Goal: Information Seeking & Learning: Compare options

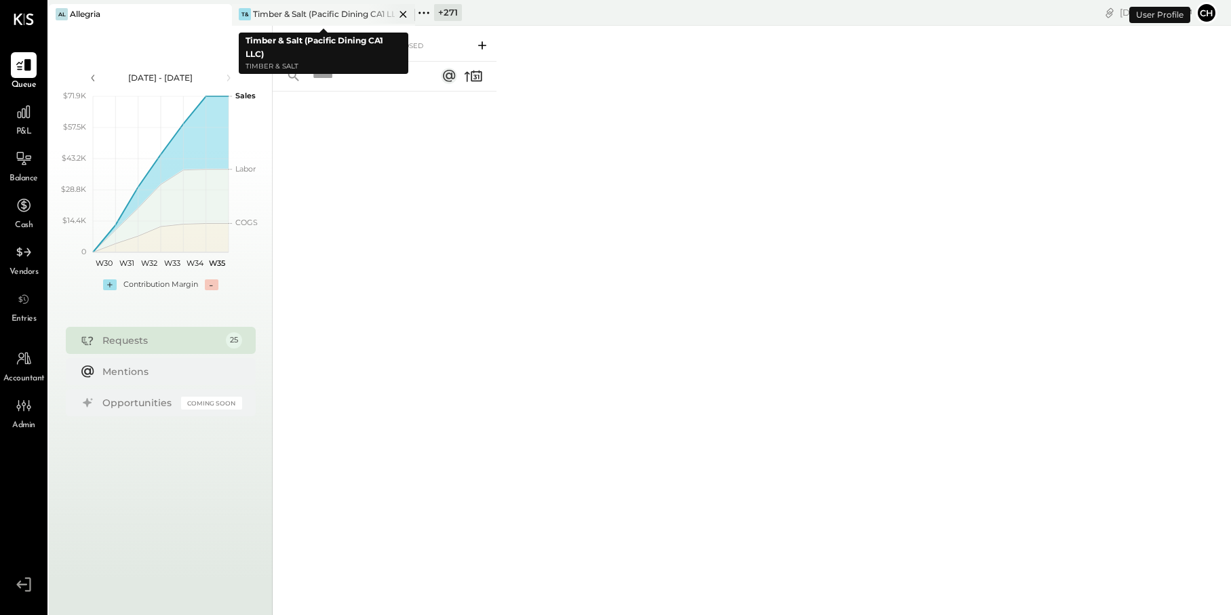
click at [402, 16] on icon at bounding box center [403, 14] width 17 height 16
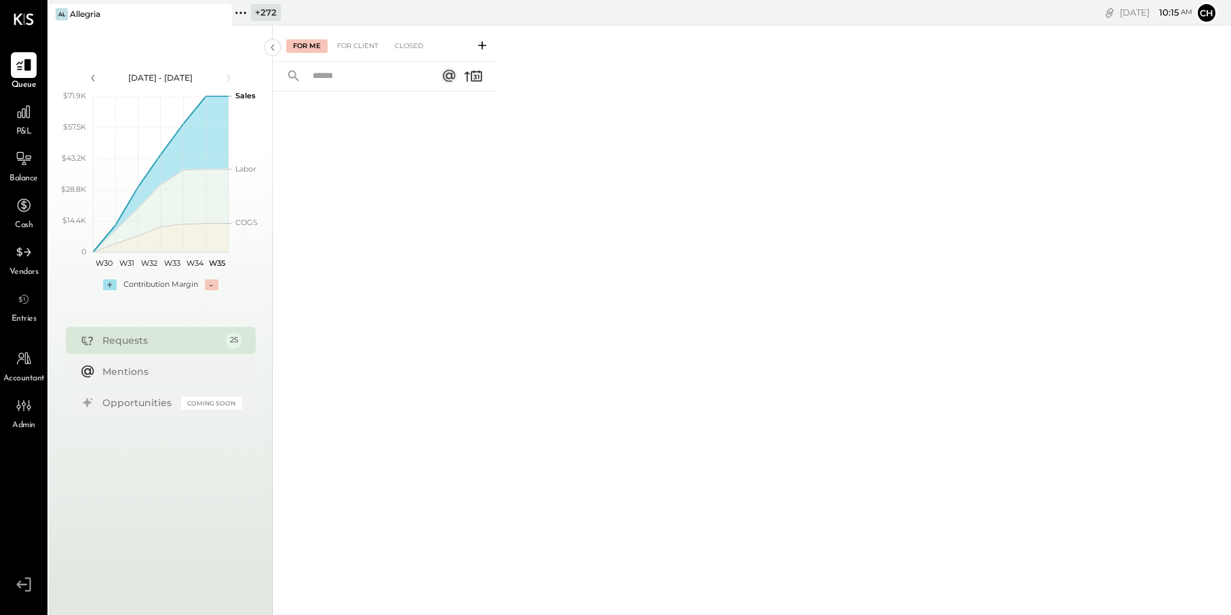
click at [244, 10] on icon at bounding box center [241, 13] width 18 height 18
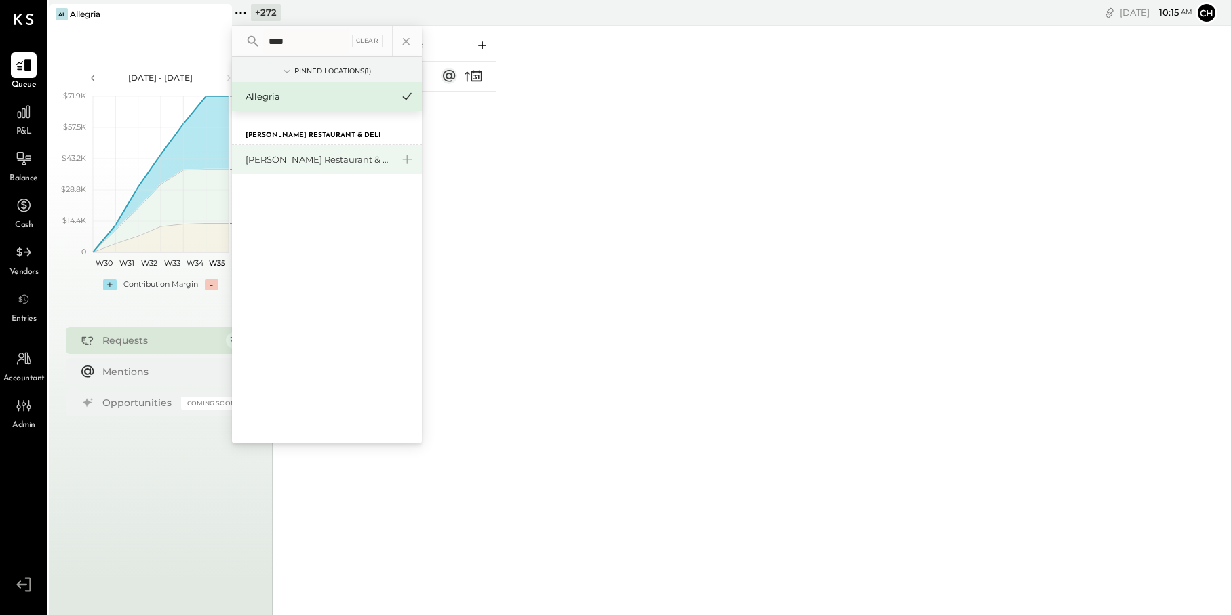
type input "****"
click at [345, 161] on div "[PERSON_NAME] Restaurant & Deli" at bounding box center [319, 159] width 147 height 13
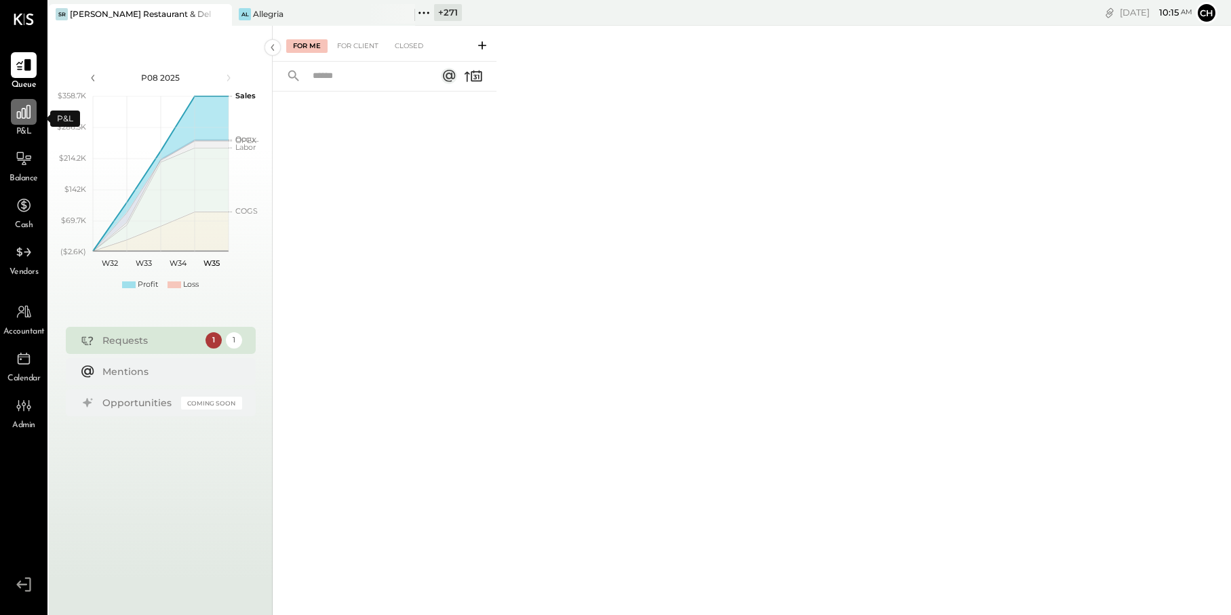
click at [30, 113] on icon at bounding box center [24, 112] width 14 height 14
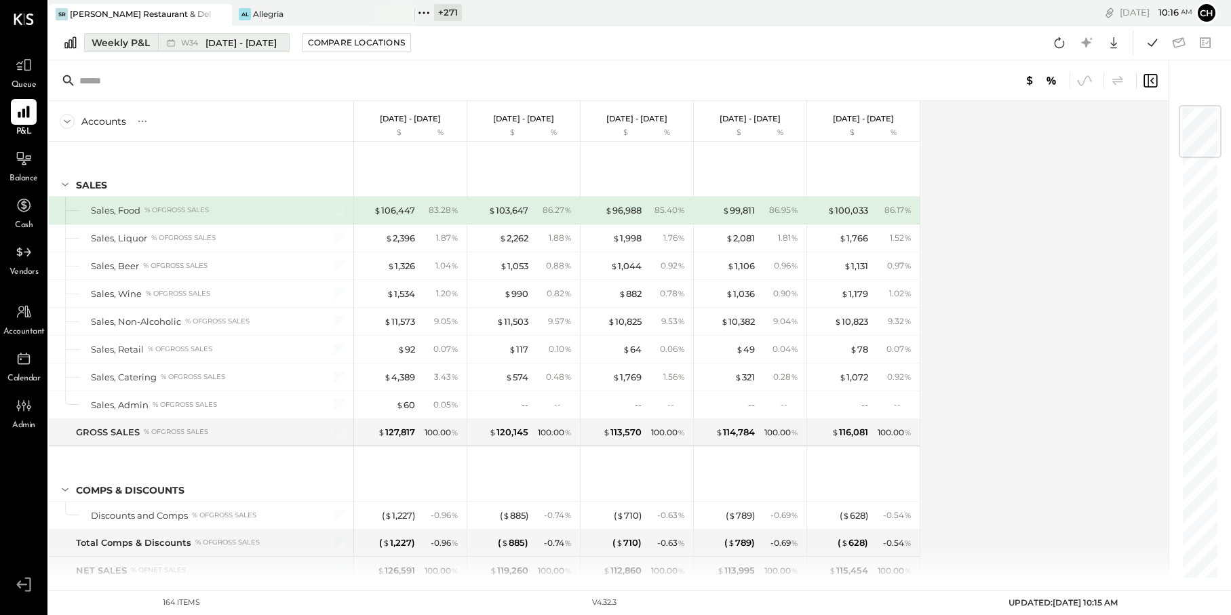
click at [128, 43] on div "Weekly P&L" at bounding box center [121, 43] width 58 height 14
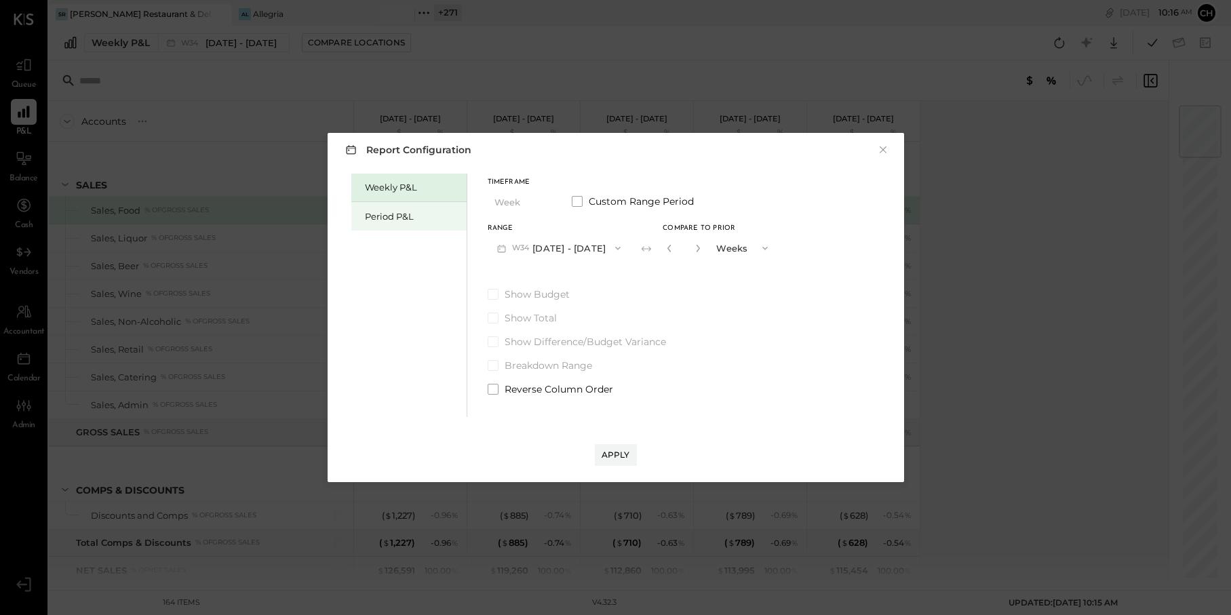
click at [398, 220] on div "Period P&L" at bounding box center [412, 216] width 95 height 13
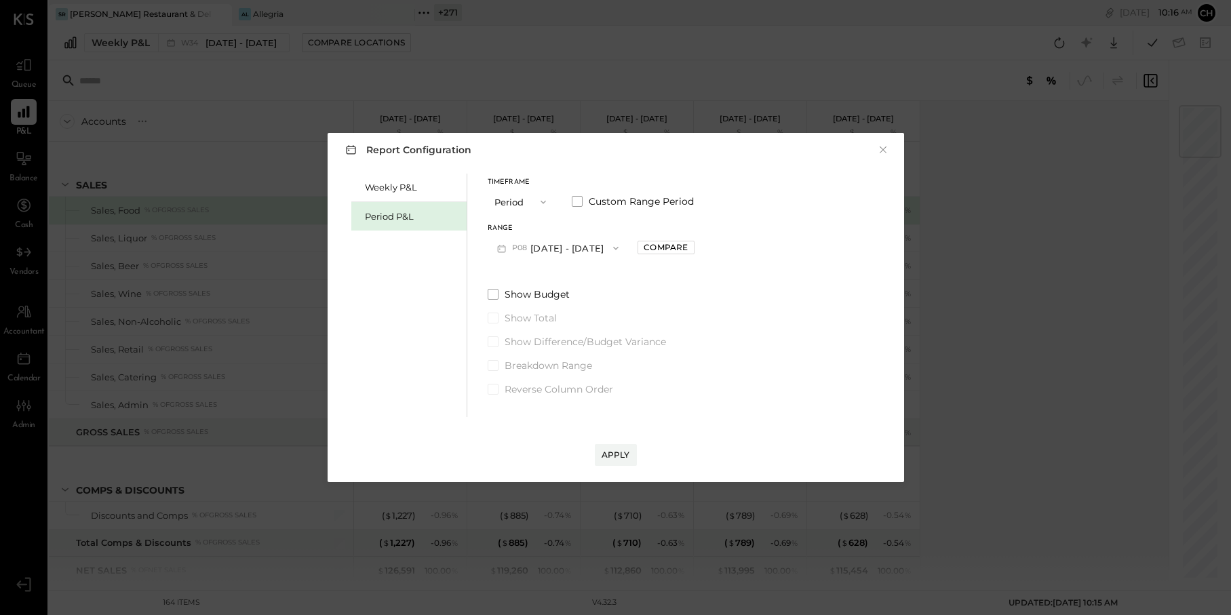
click at [604, 250] on span "button" at bounding box center [613, 248] width 18 height 11
click at [583, 277] on span "[DATE] - [DATE]" at bounding box center [551, 279] width 64 height 12
click at [685, 253] on button "Compare" at bounding box center [666, 248] width 56 height 14
click at [613, 457] on div "Apply" at bounding box center [616, 455] width 28 height 12
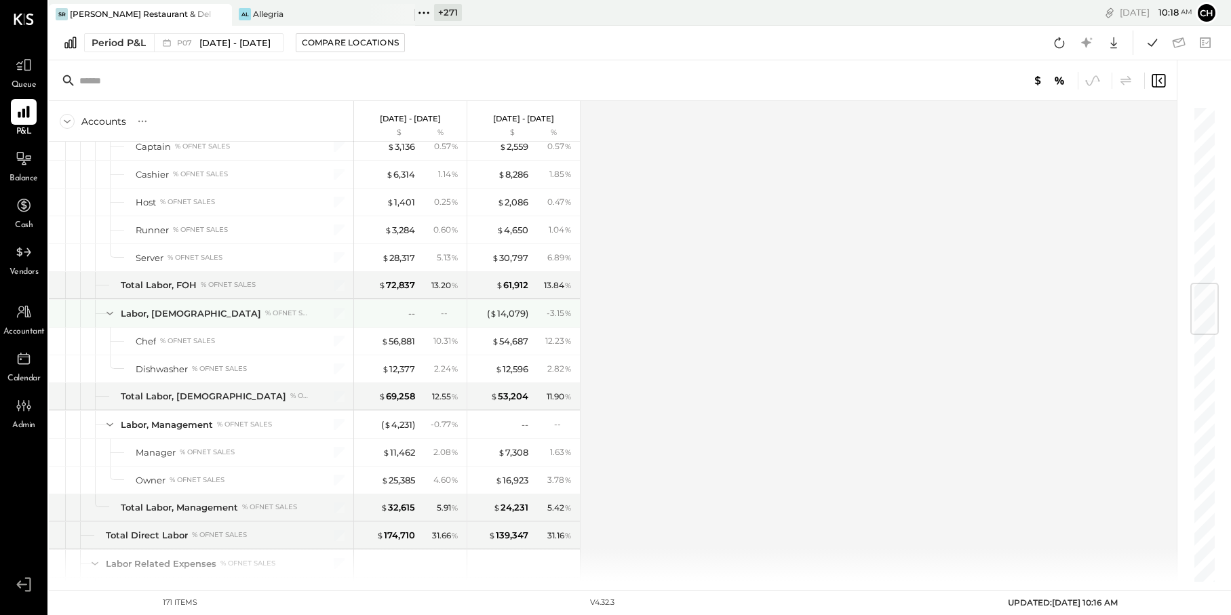
scroll to position [1498, 0]
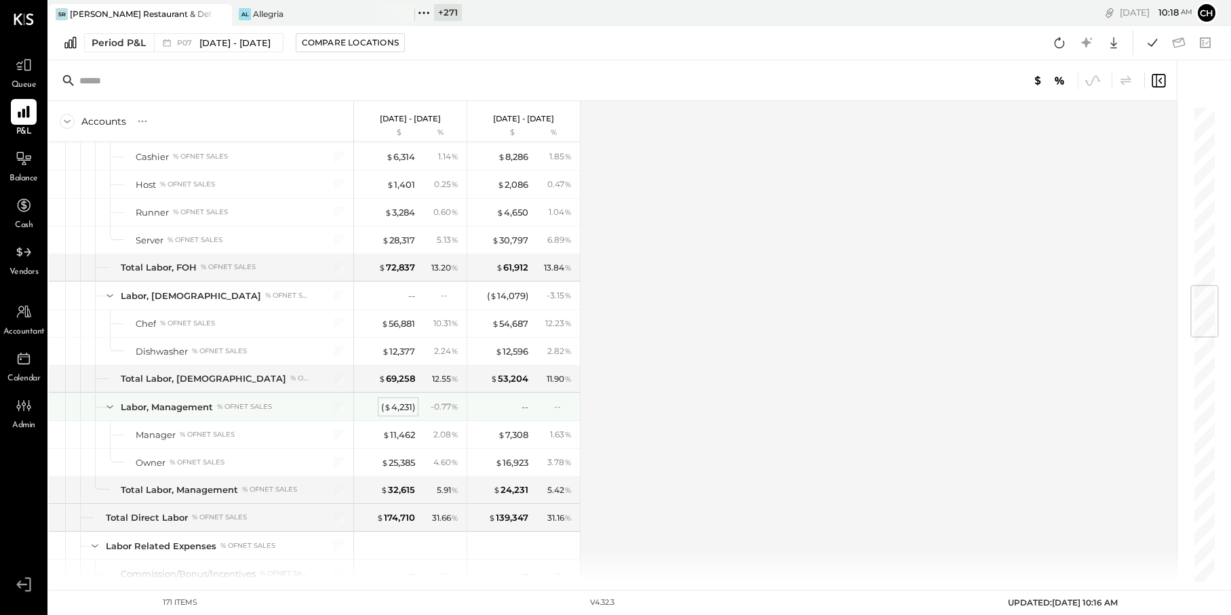
click at [408, 410] on div "( $ 4,231 )" at bounding box center [398, 407] width 34 height 13
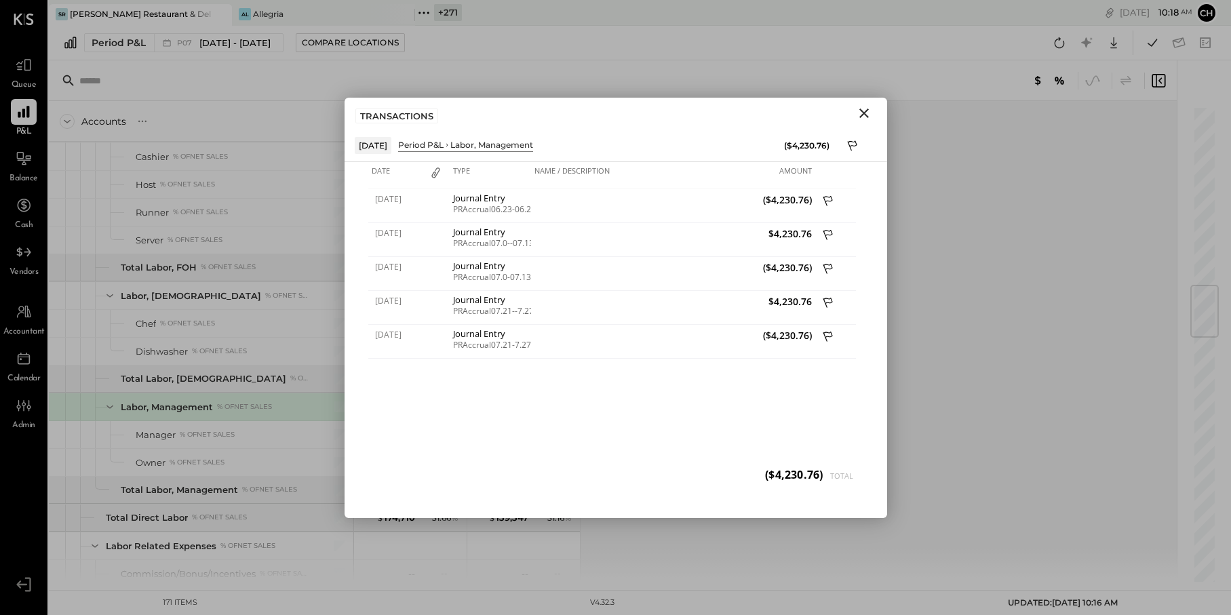
click at [866, 114] on icon "Close" at bounding box center [864, 113] width 9 height 9
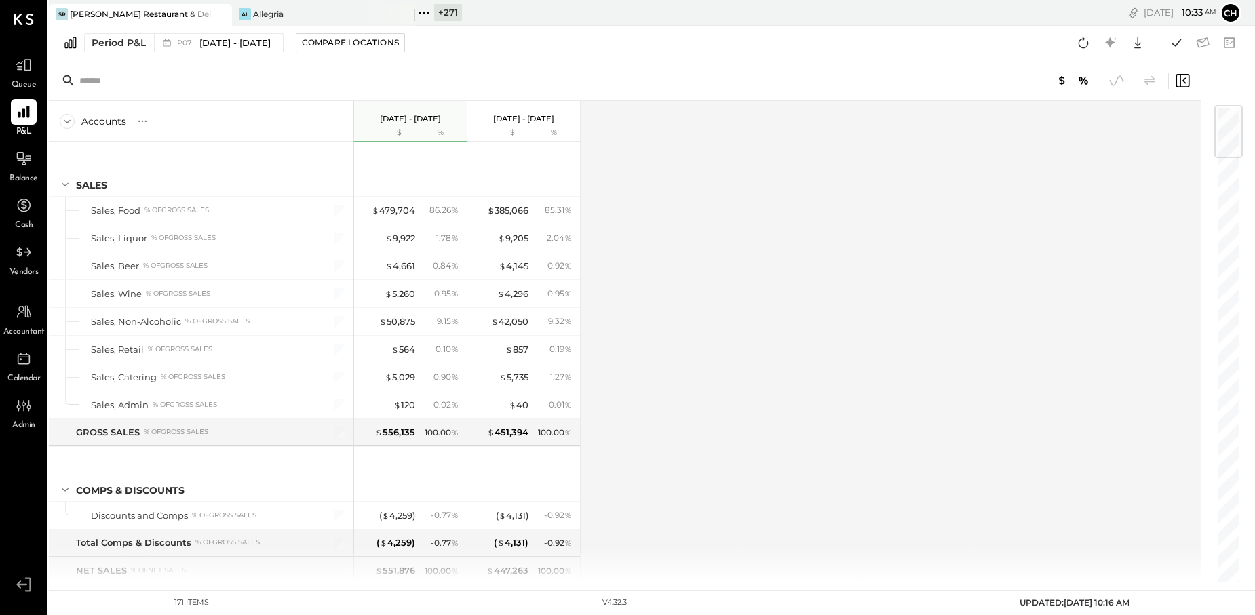
click at [1005, 288] on div "Accounts S % GL [DATE] - [DATE] $ % [DATE] - [DATE] $ % SALES Sales, Food % of …" at bounding box center [626, 341] width 1154 height 481
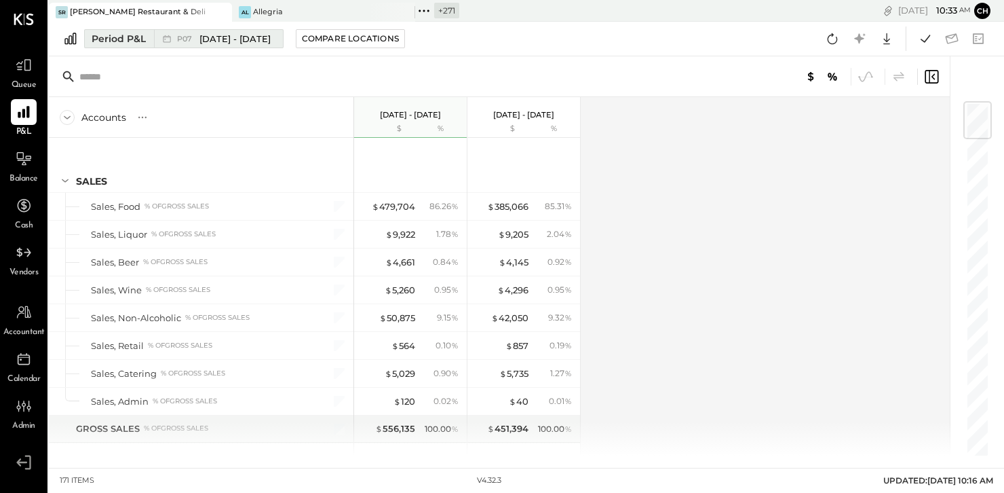
click at [117, 42] on div "Period P&L" at bounding box center [119, 39] width 54 height 14
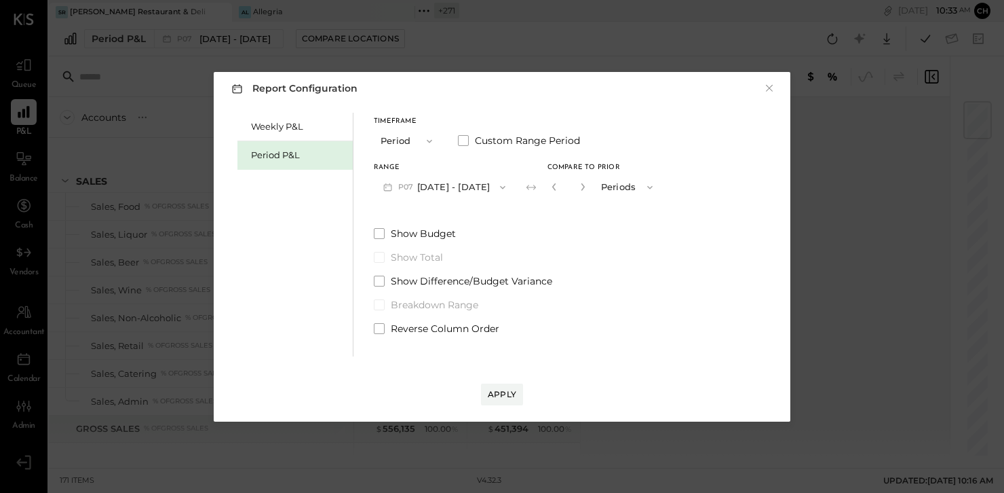
drag, startPoint x: 376, startPoint y: 233, endPoint x: 398, endPoint y: 246, distance: 25.2
click at [376, 233] on span at bounding box center [379, 233] width 11 height 11
click at [504, 397] on div "Apply" at bounding box center [502, 394] width 28 height 12
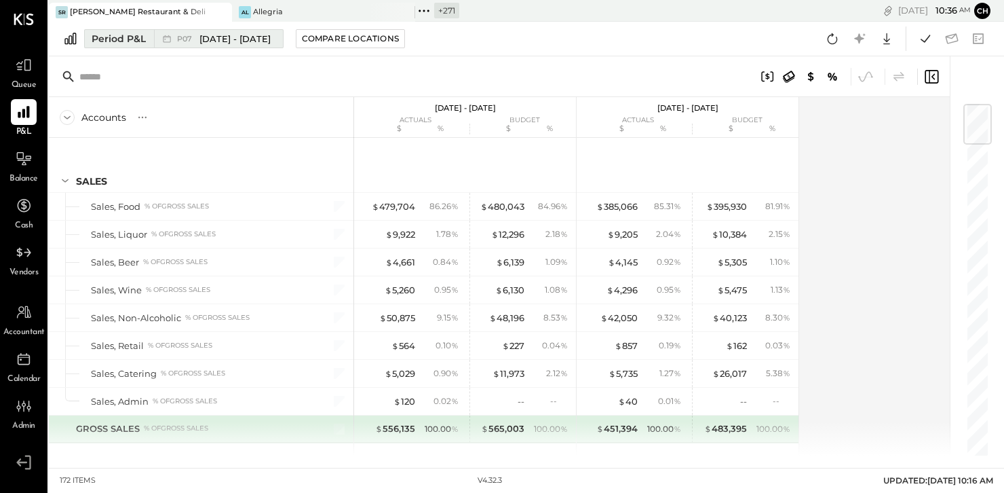
click at [271, 41] on span "[DATE] - [DATE]" at bounding box center [234, 39] width 71 height 13
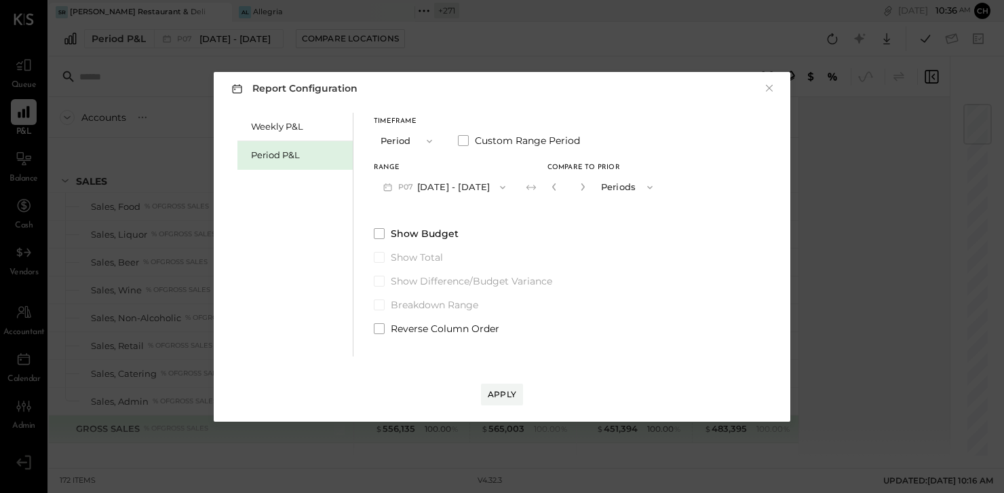
click at [642, 189] on button "Periods" at bounding box center [628, 186] width 68 height 25
click at [628, 206] on span "Years" at bounding box center [616, 210] width 22 height 9
click at [505, 390] on div "Apply" at bounding box center [502, 394] width 28 height 12
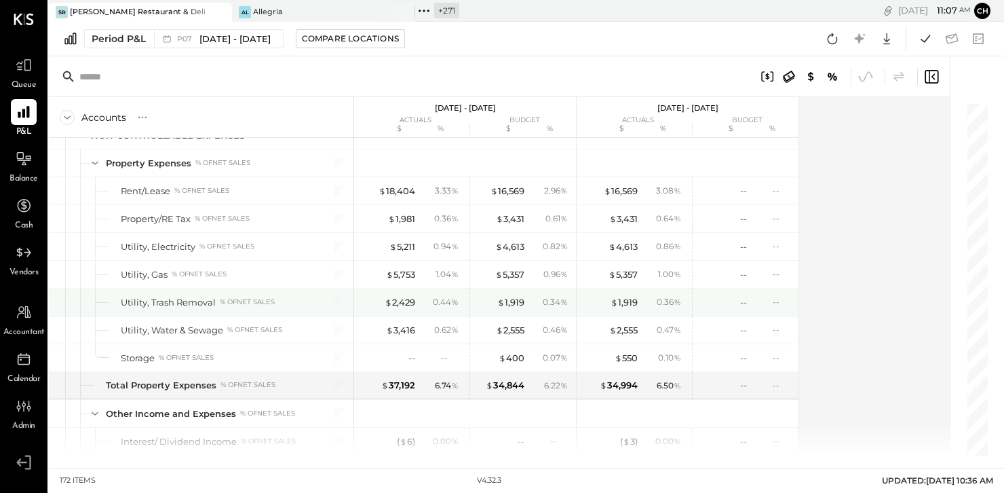
scroll to position [3596, 0]
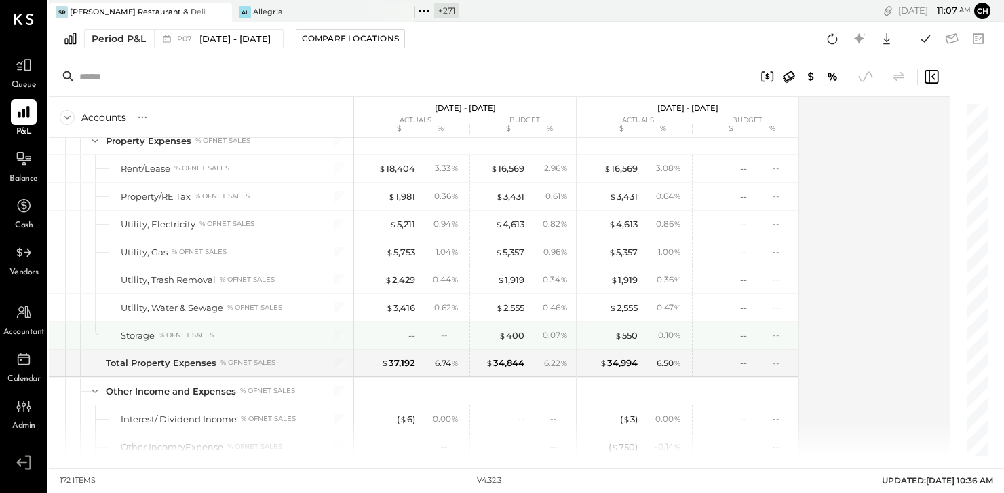
click at [417, 322] on div "-- --" at bounding box center [412, 335] width 102 height 27
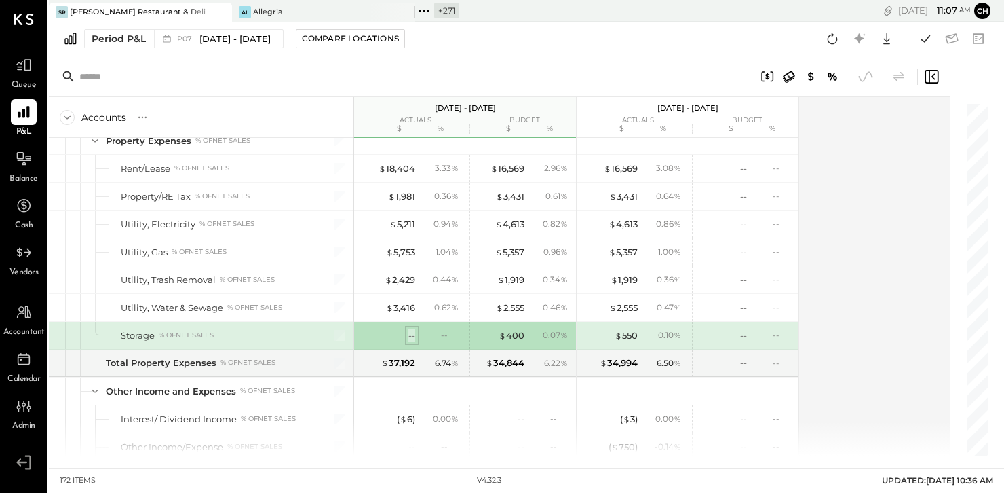
click at [412, 329] on div "--" at bounding box center [411, 335] width 7 height 13
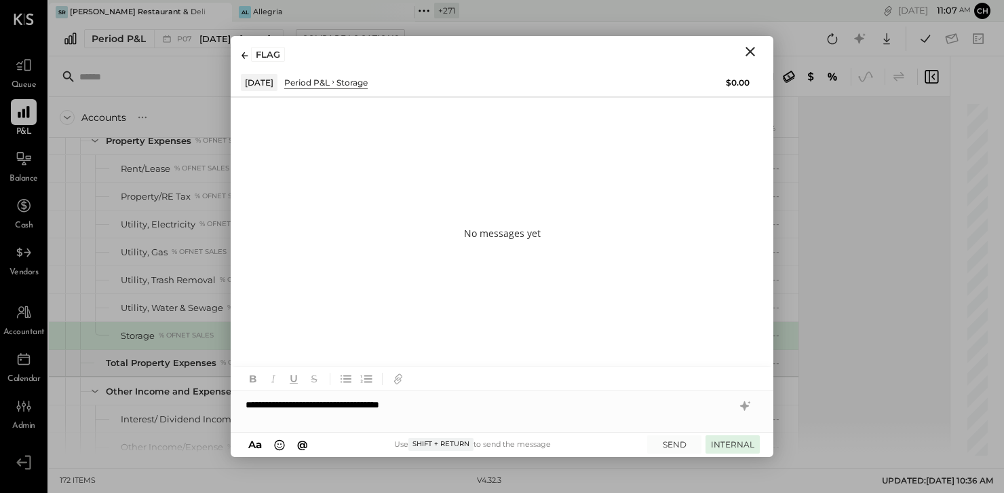
click at [732, 447] on button "INTERNAL" at bounding box center [733, 444] width 54 height 18
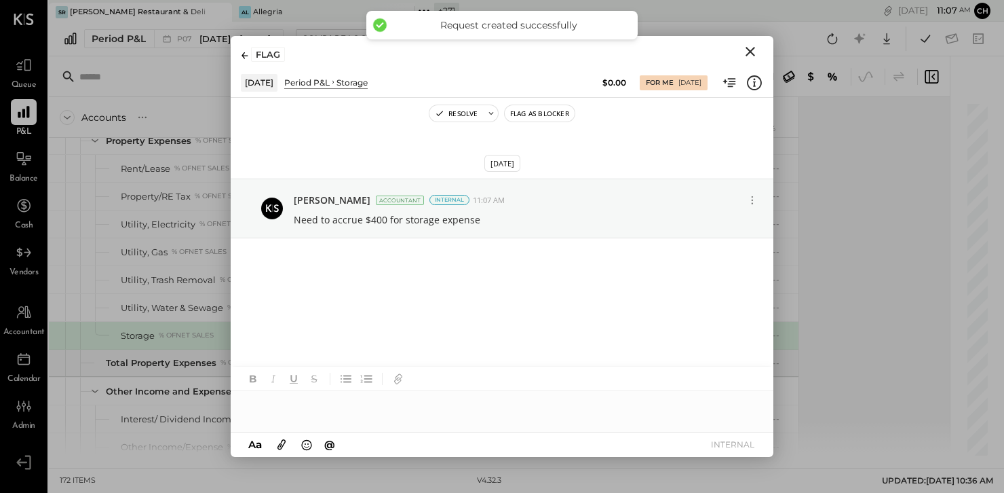
click at [750, 52] on icon "Close" at bounding box center [750, 51] width 9 height 9
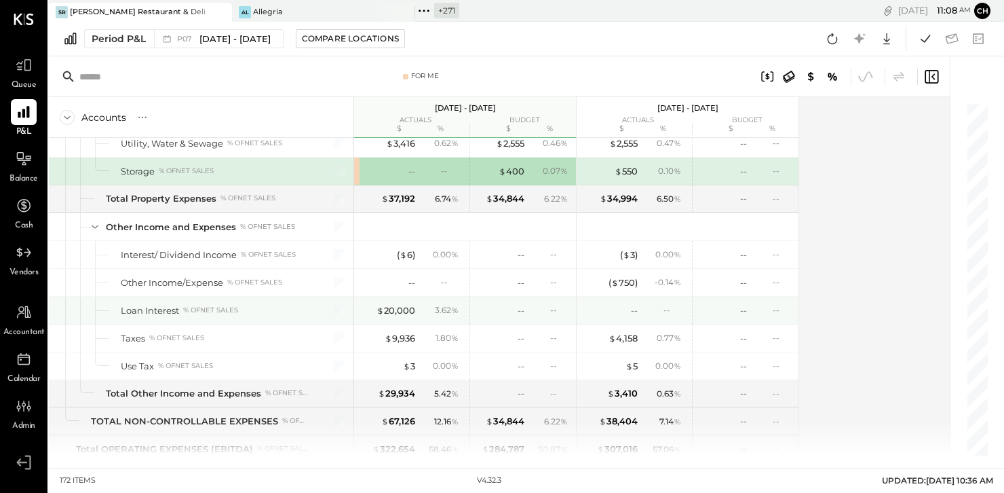
scroll to position [3785, 0]
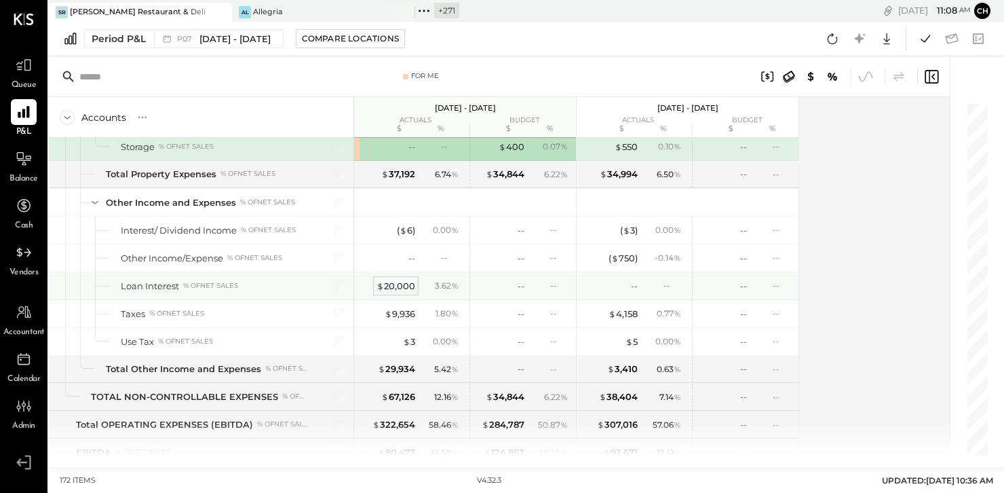
click at [406, 280] on div "$ 20,000" at bounding box center [396, 286] width 39 height 13
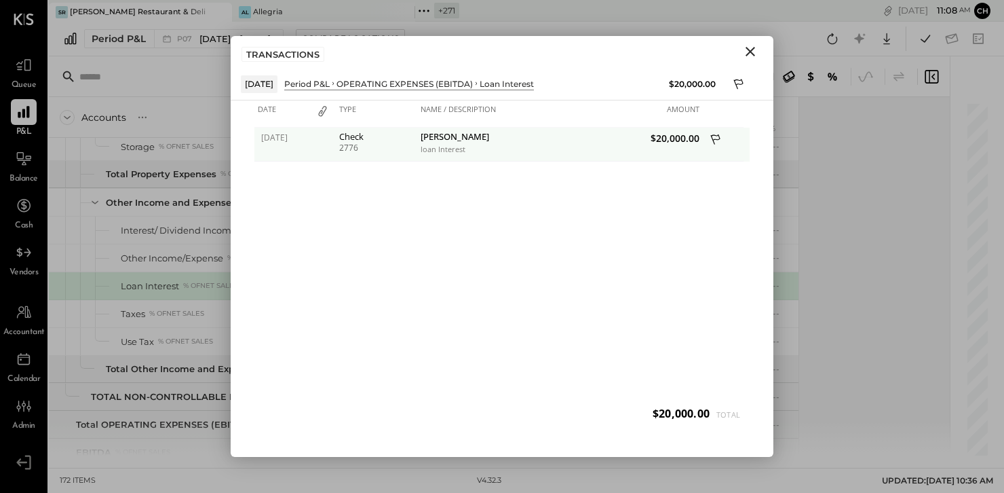
click at [713, 136] on icon at bounding box center [716, 140] width 12 height 17
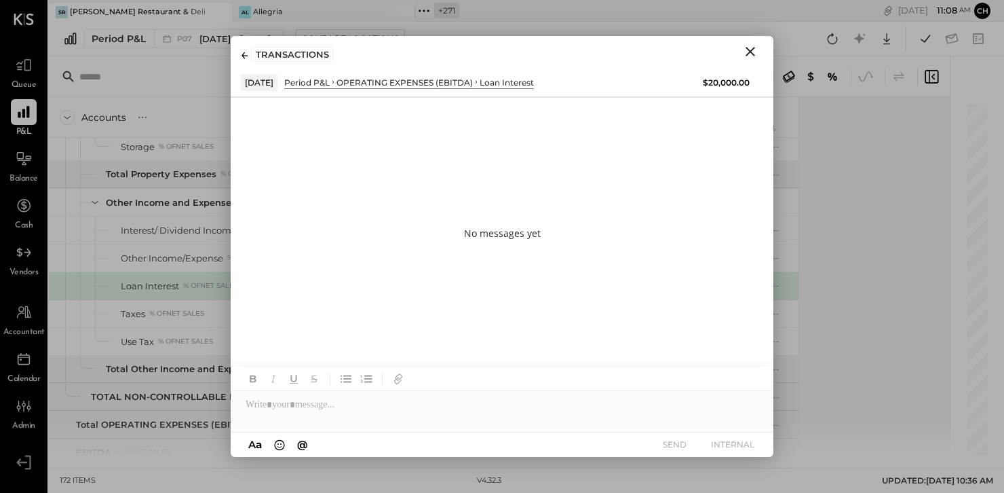
click at [750, 54] on icon "Close" at bounding box center [750, 51] width 16 height 16
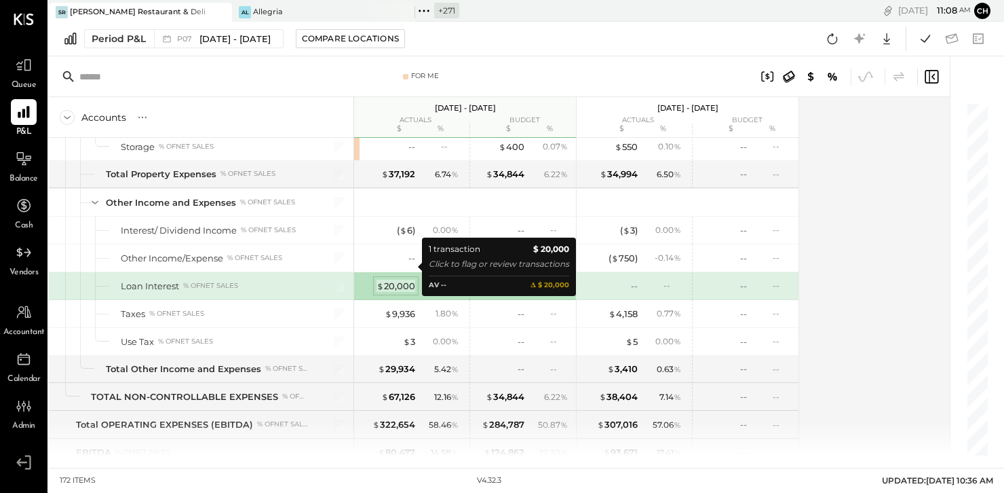
click at [404, 280] on div "$ 20,000" at bounding box center [396, 286] width 39 height 13
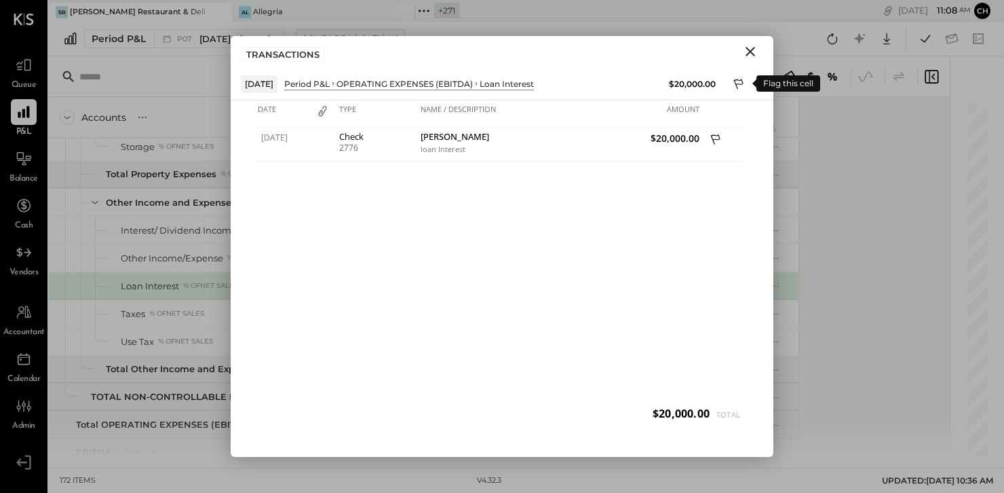
click at [739, 79] on icon at bounding box center [739, 85] width 12 height 16
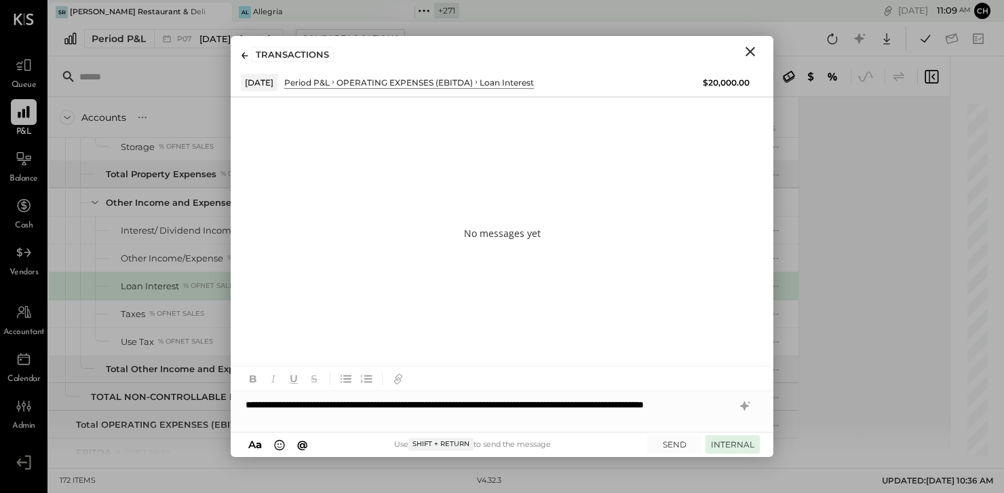
click at [746, 444] on button "INTERNAL" at bounding box center [733, 444] width 54 height 18
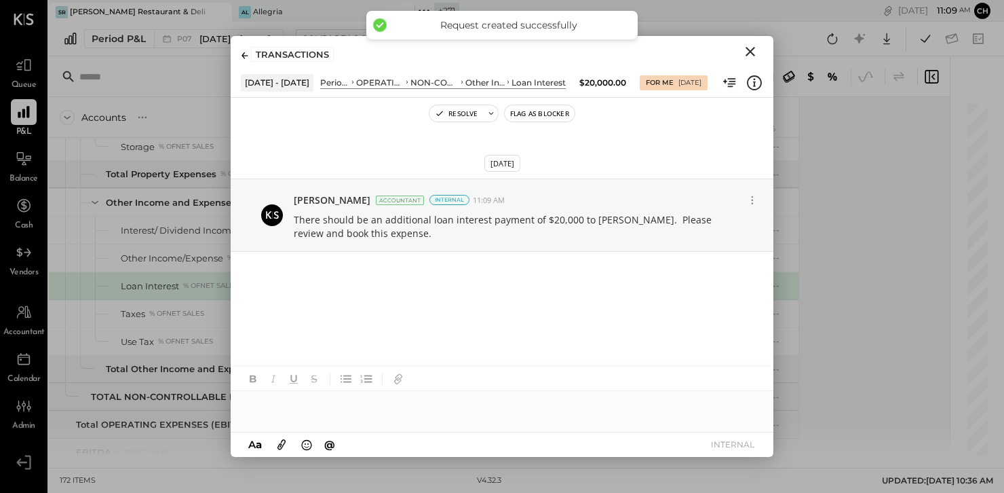
click at [751, 52] on icon "Close" at bounding box center [750, 51] width 9 height 9
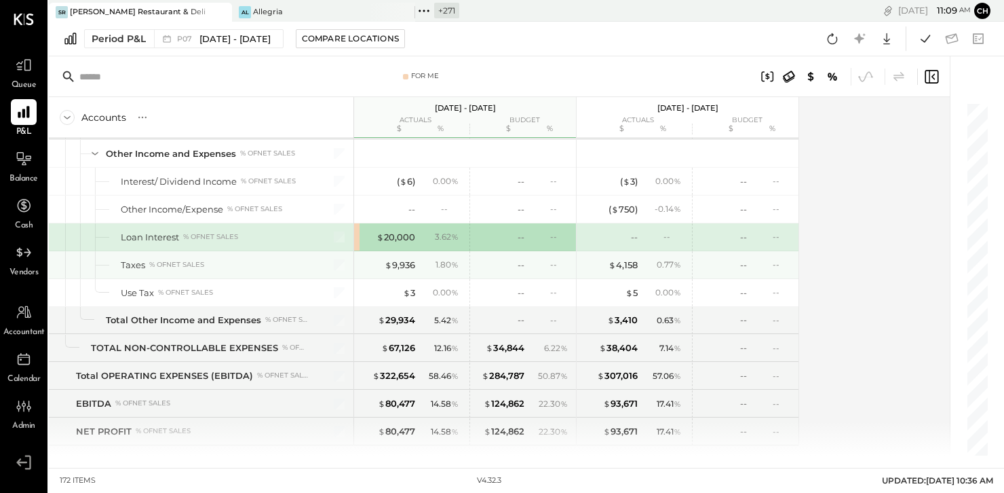
scroll to position [3838, 0]
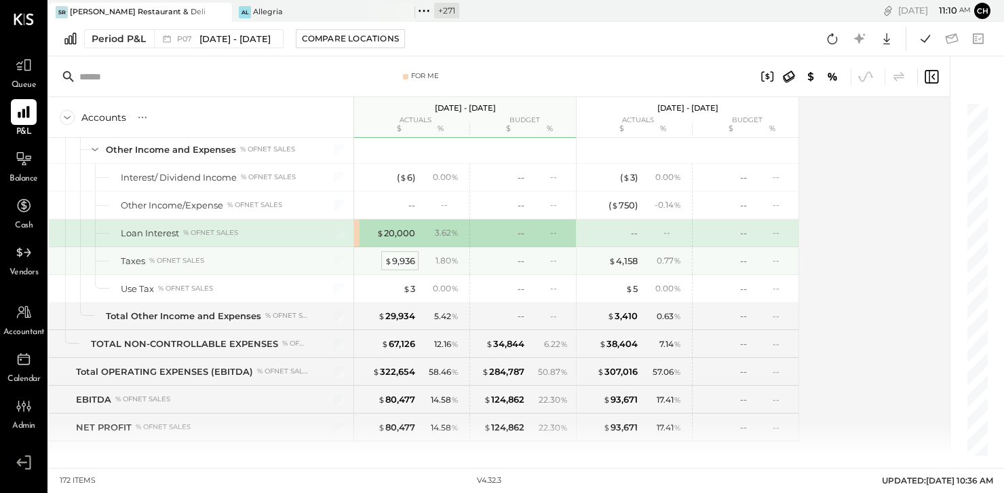
click at [398, 254] on div "$ 9,936" at bounding box center [400, 260] width 31 height 13
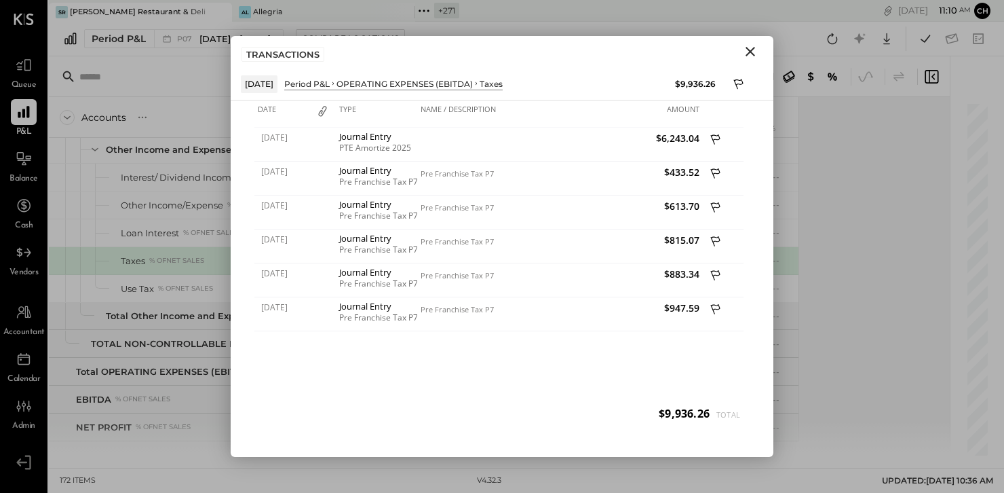
click at [746, 48] on icon "Close" at bounding box center [750, 51] width 16 height 16
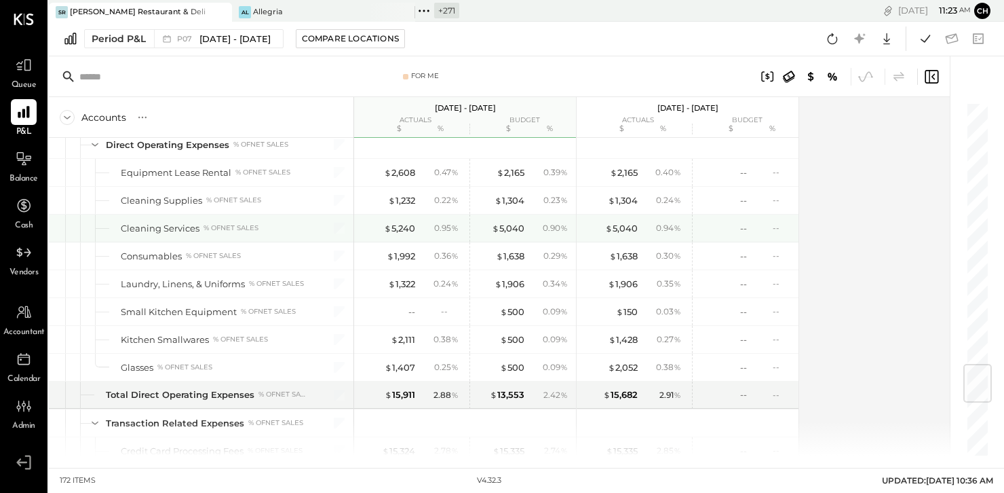
scroll to position [2001, 0]
